Goal: Communication & Community: Participate in discussion

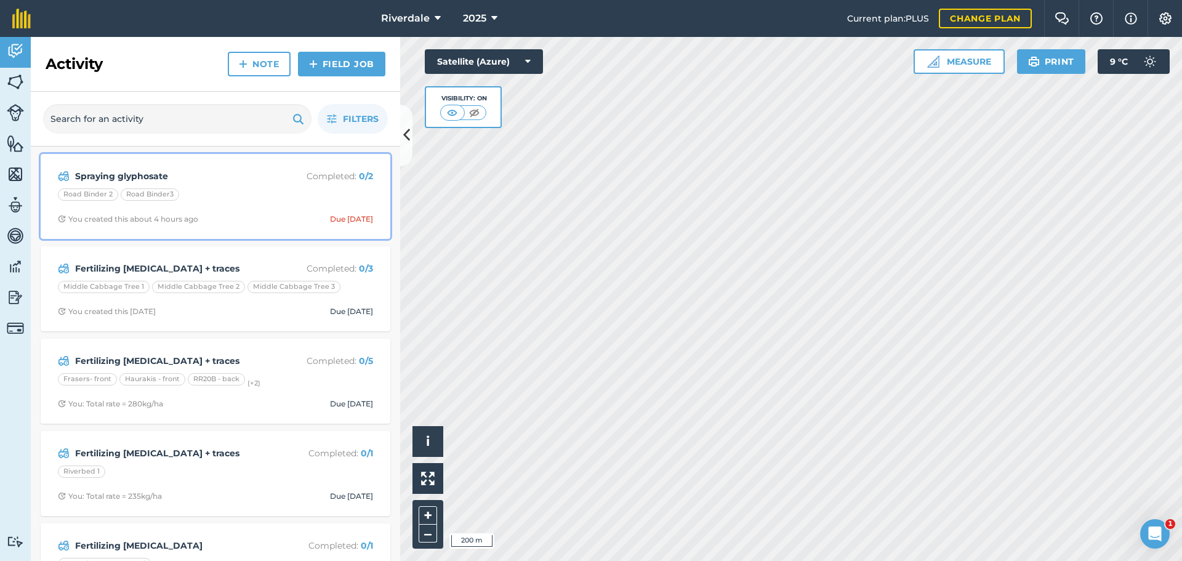
click at [325, 175] on p "Completed : 0 / 2" at bounding box center [324, 176] width 98 height 14
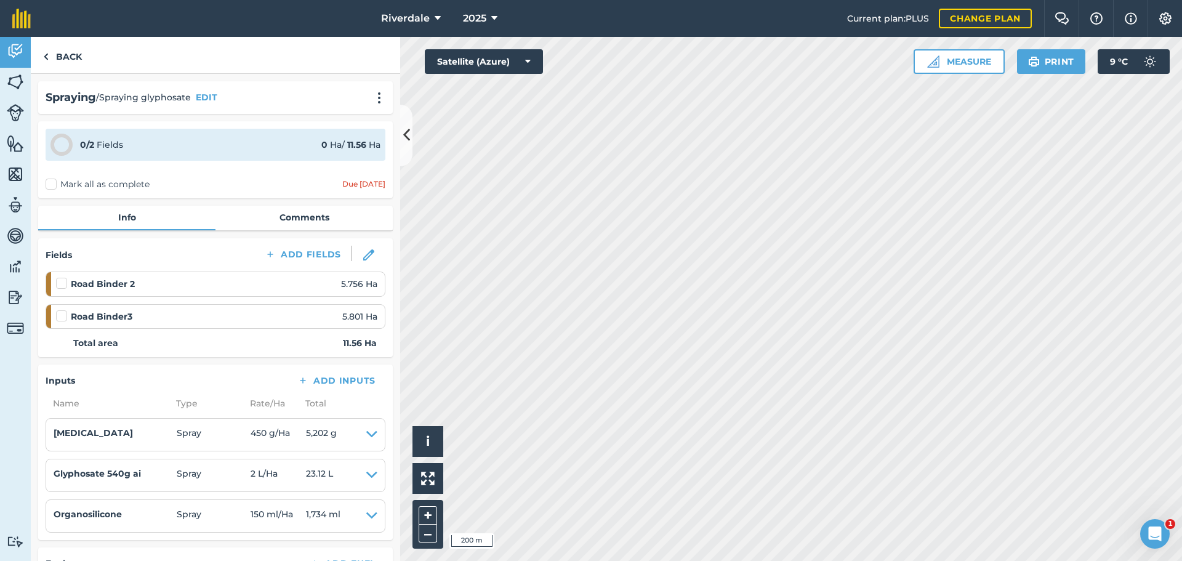
click at [53, 185] on label "Mark all as complete" at bounding box center [98, 184] width 104 height 13
click at [53, 185] on input "Mark all as complete" at bounding box center [50, 182] width 8 height 8
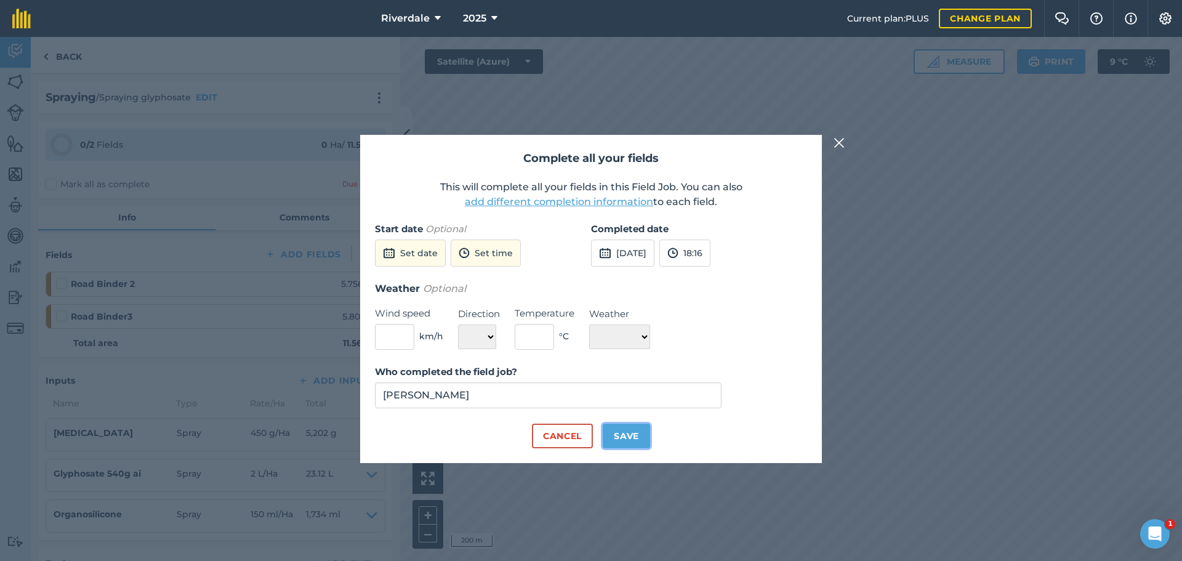
click at [627, 433] on button "Save" at bounding box center [626, 436] width 47 height 25
checkbox input "true"
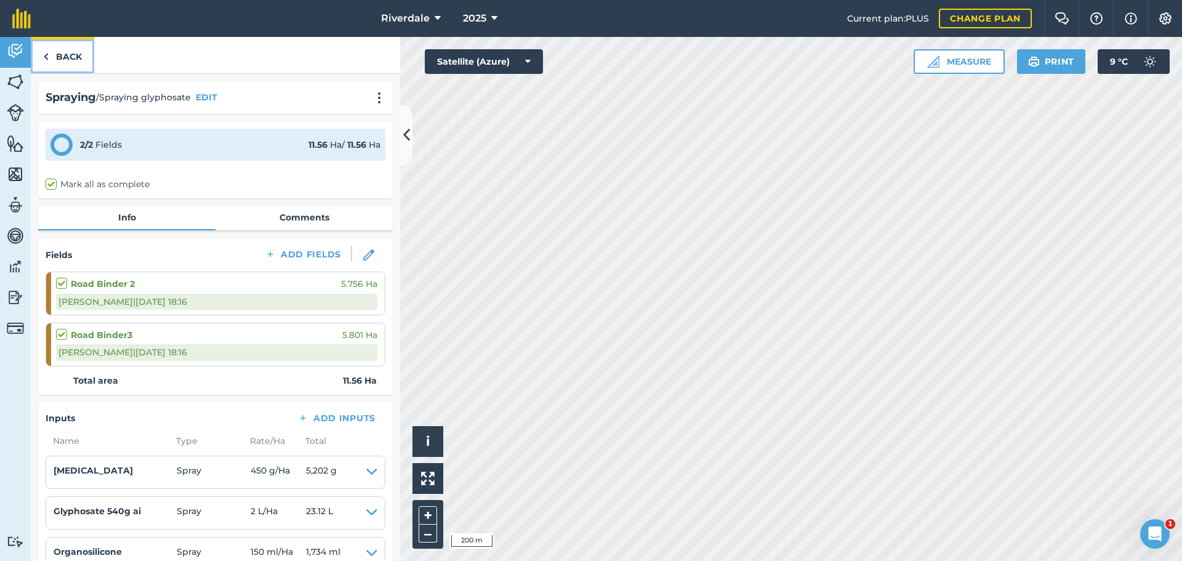
click at [68, 54] on link "Back" at bounding box center [62, 55] width 63 height 36
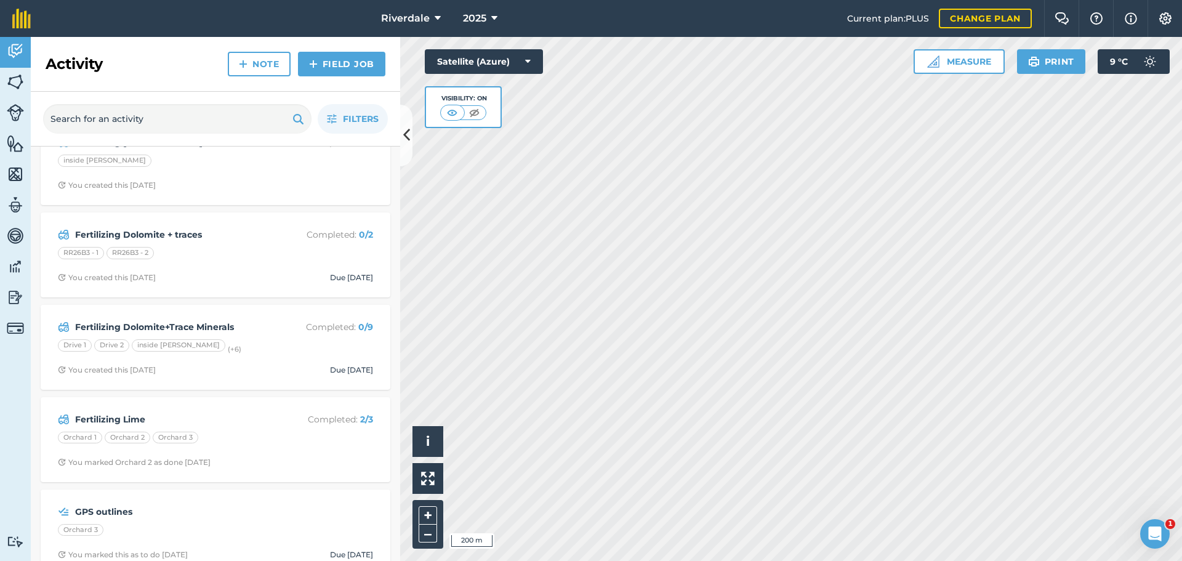
scroll to position [431, 0]
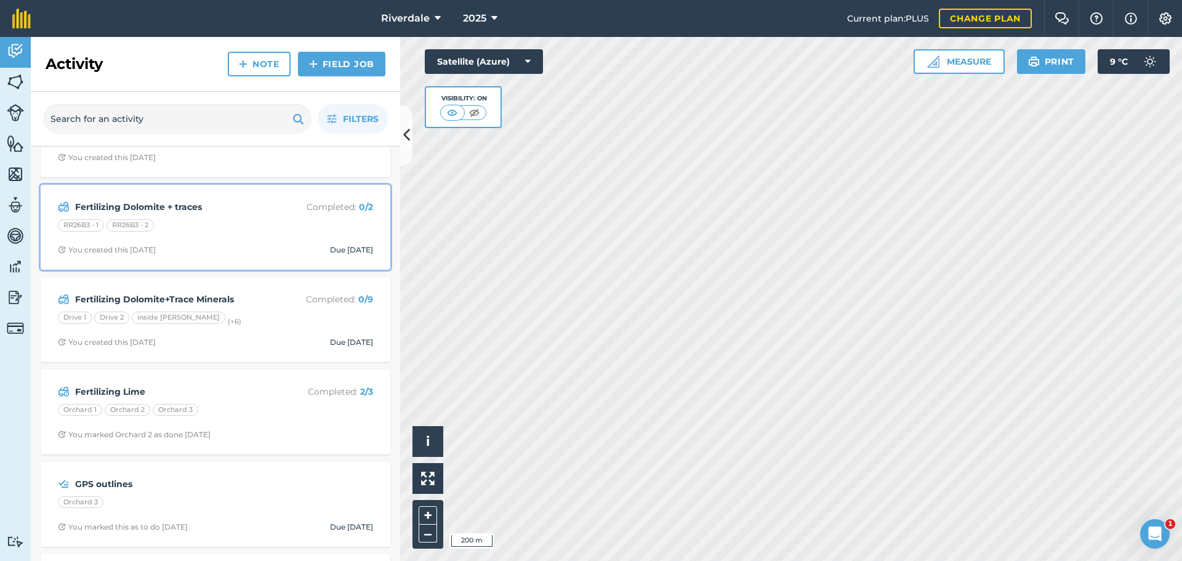
click at [132, 208] on strong "Fertilizing Dolomite + traces" at bounding box center [172, 207] width 195 height 14
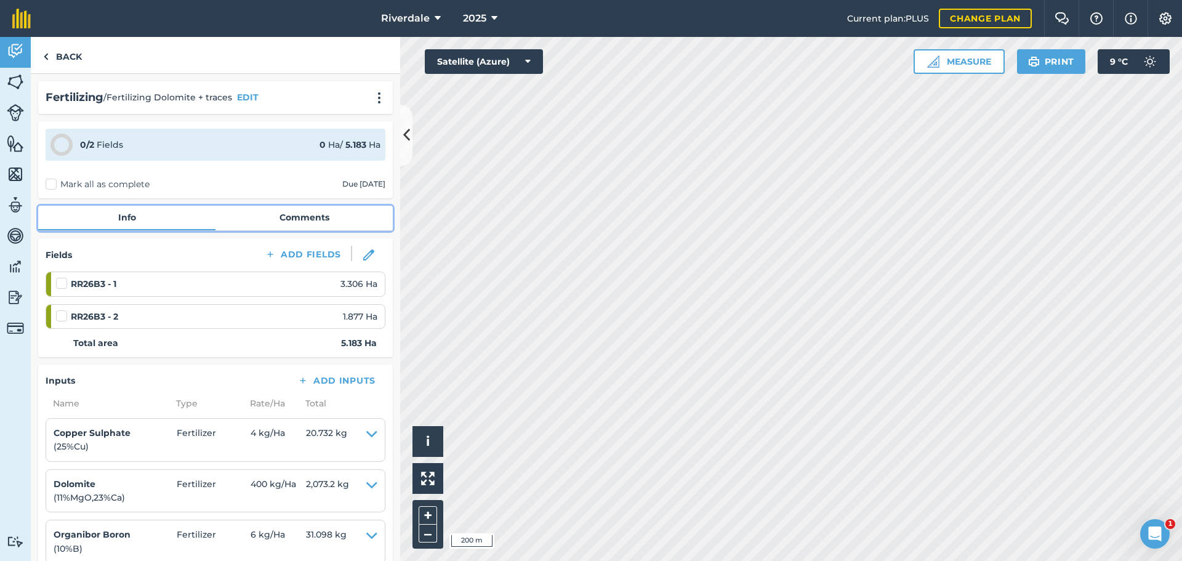
click at [291, 214] on link "Comments" at bounding box center [303, 217] width 177 height 23
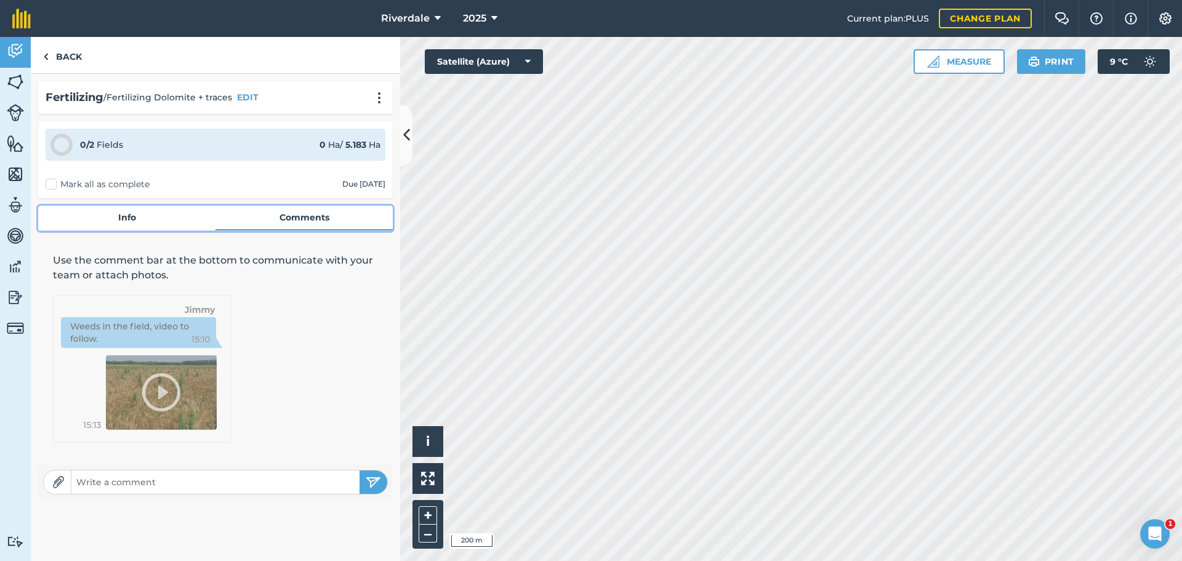
click at [119, 219] on link "Info" at bounding box center [126, 217] width 177 height 23
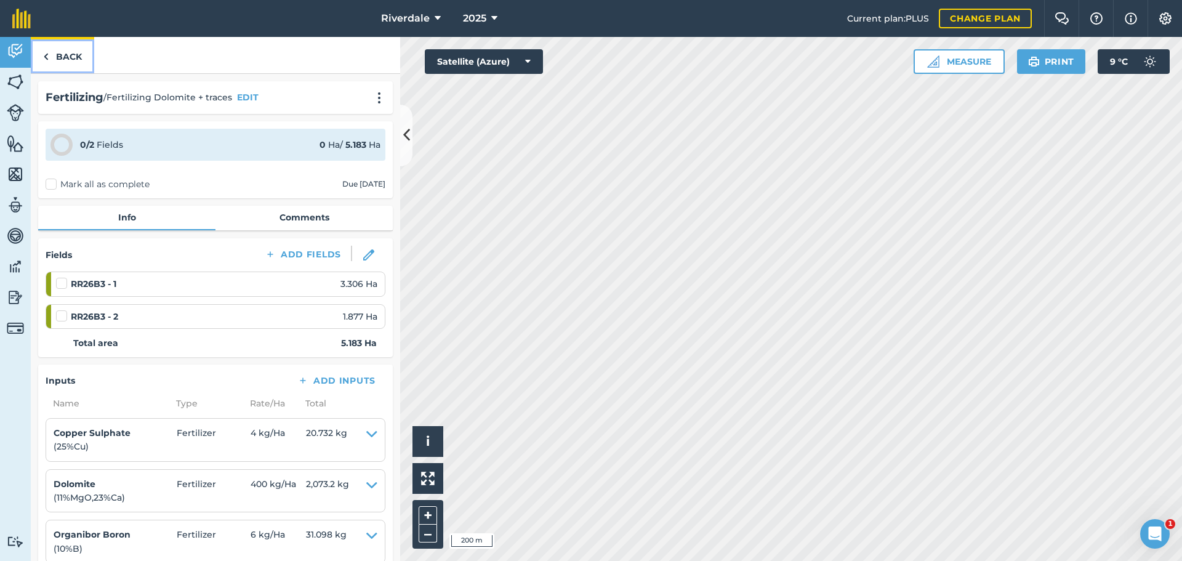
click at [68, 55] on link "Back" at bounding box center [62, 55] width 63 height 36
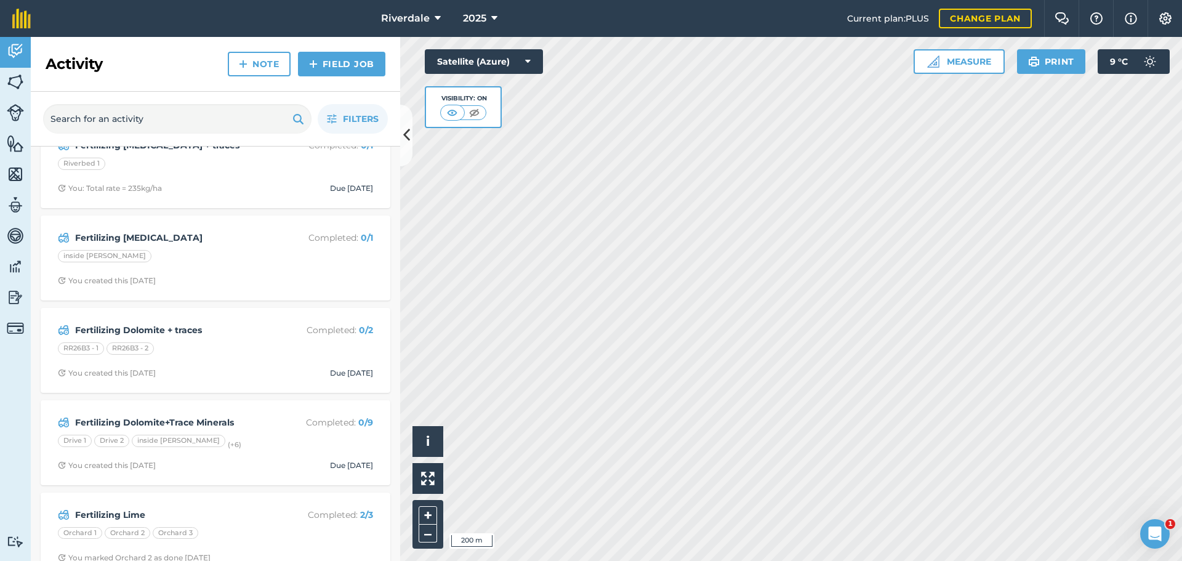
scroll to position [369, 0]
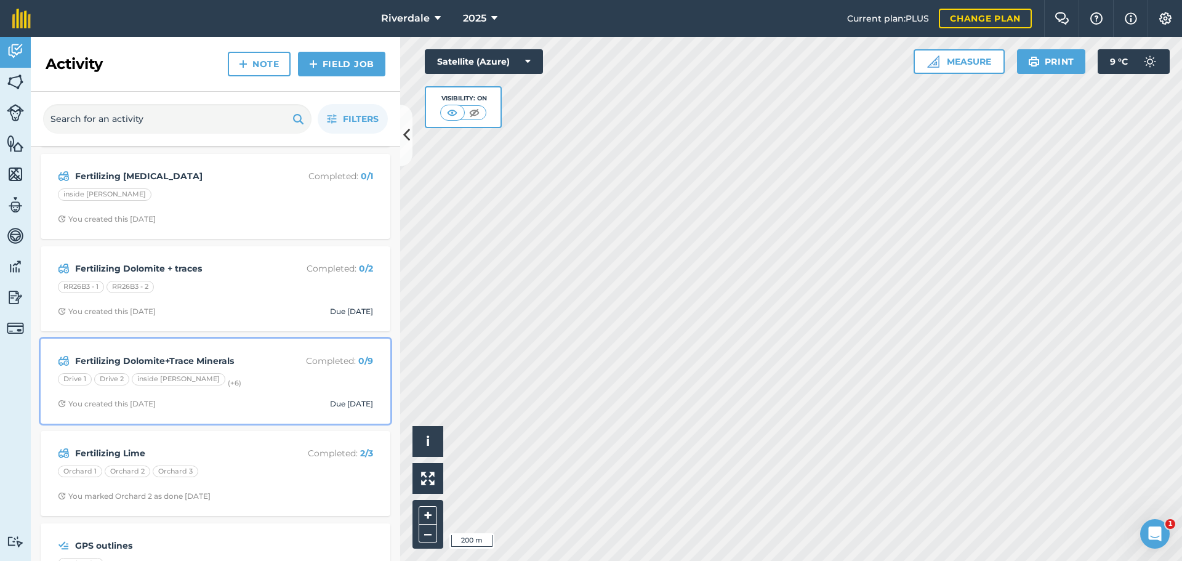
click at [145, 361] on strong "Fertilizing Dolomite+Trace Minerals" at bounding box center [172, 361] width 195 height 14
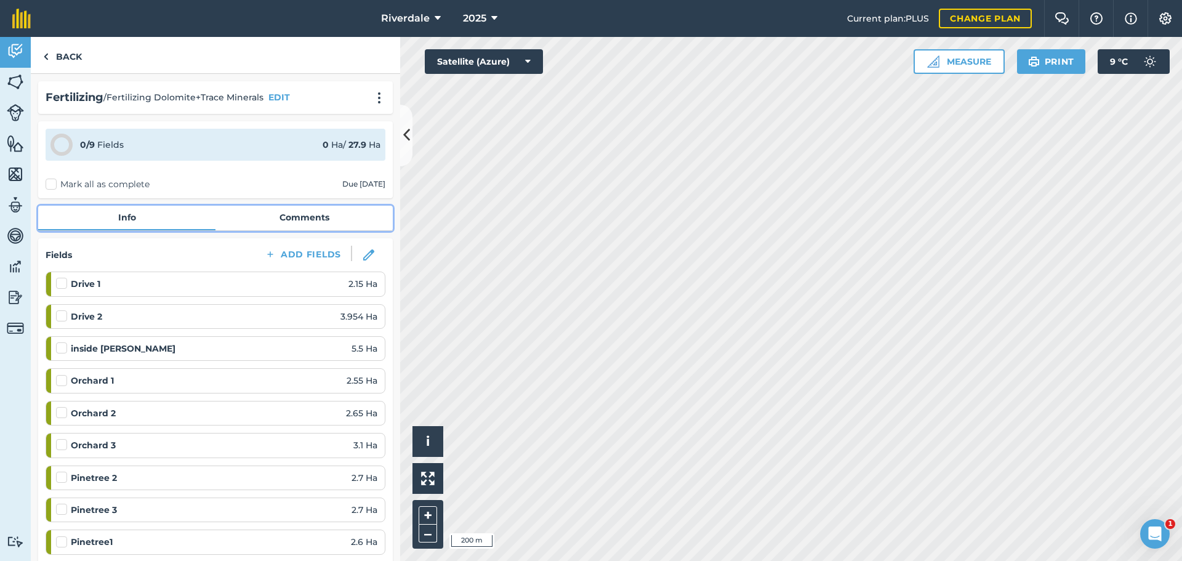
click at [302, 218] on link "Comments" at bounding box center [303, 217] width 177 height 23
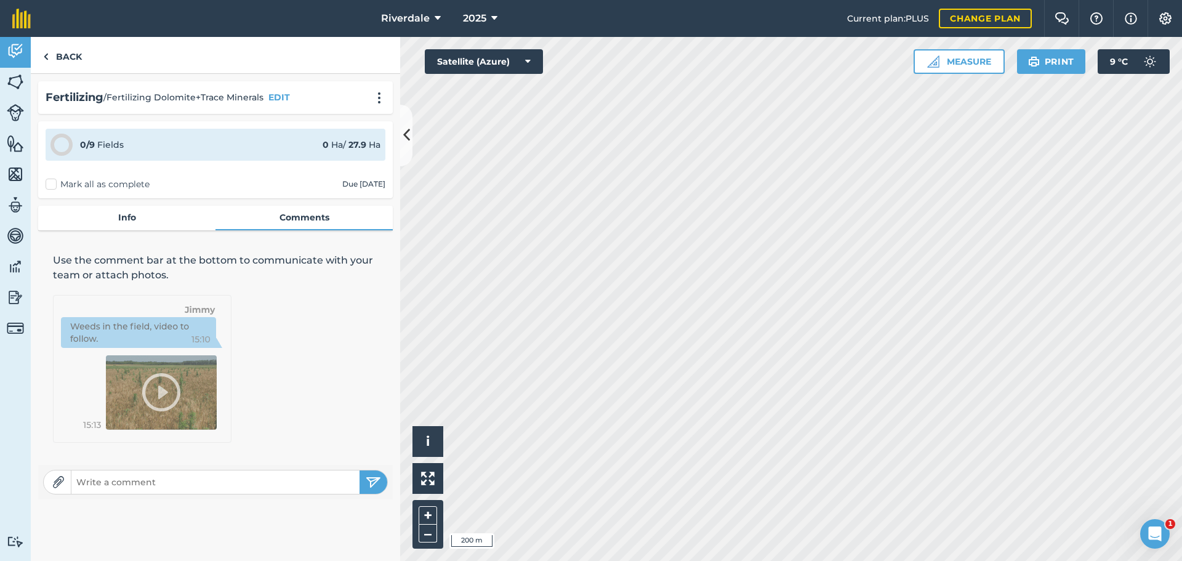
click at [91, 478] on input "text" at bounding box center [215, 481] width 288 height 17
type input "Note actual rate target is 520 kg/ha, The [PERSON_NAME] with Giltrap 5001 imple…"
click at [370, 479] on img "submit" at bounding box center [373, 482] width 15 height 15
